Goal: Navigation & Orientation: Find specific page/section

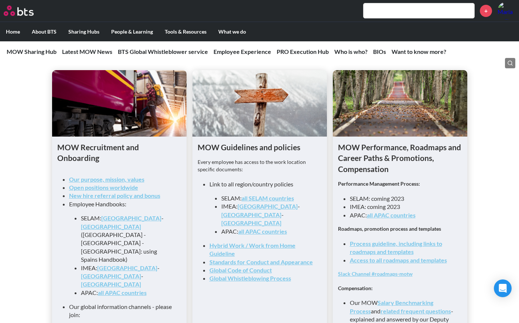
scroll to position [716, 0]
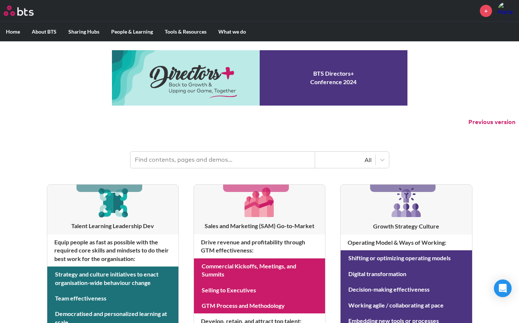
click at [17, 9] on img at bounding box center [19, 11] width 30 height 10
